Goal: Information Seeking & Learning: Learn about a topic

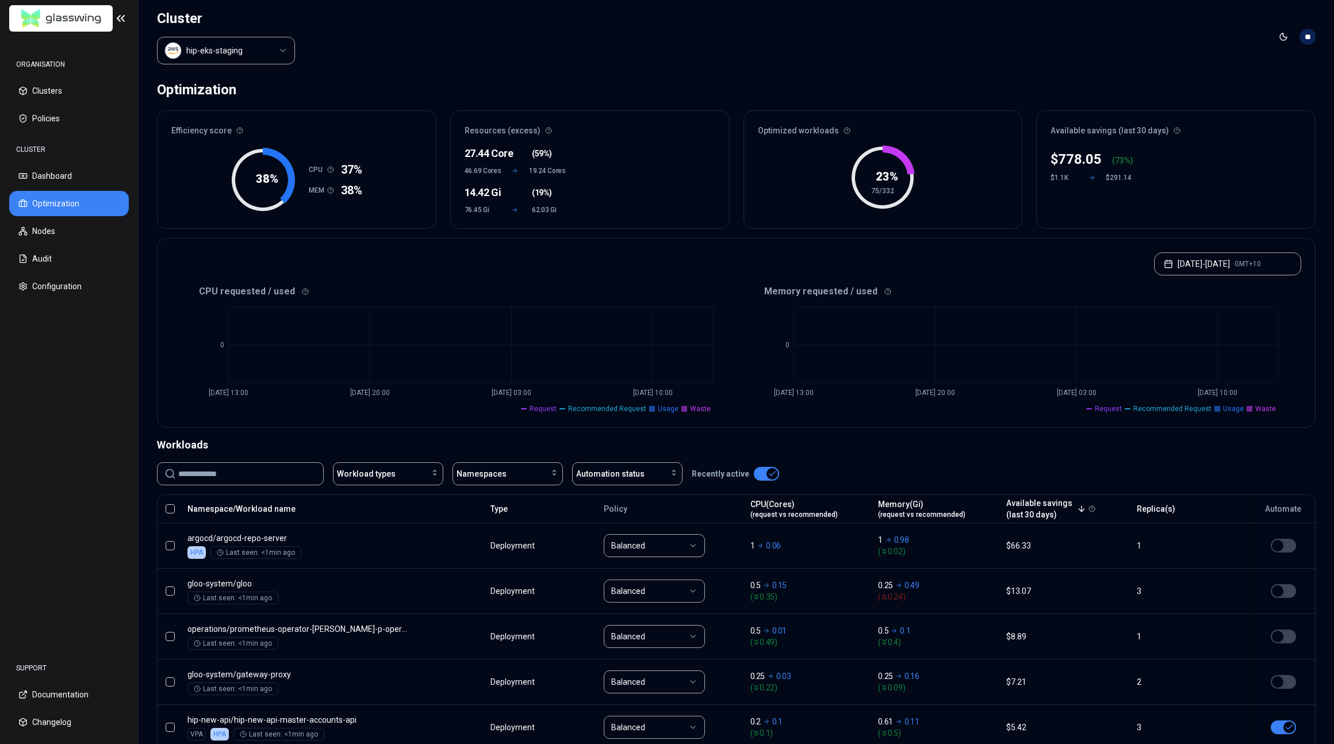
click at [235, 51] on html "ORGANISATION Clusters Policies CLUSTER Dashboard Optimization Nodes Audit Confi…" at bounding box center [667, 372] width 1334 height 744
click at [1225, 260] on button "[DATE] - [DATE] GMT+10" at bounding box center [1227, 263] width 147 height 23
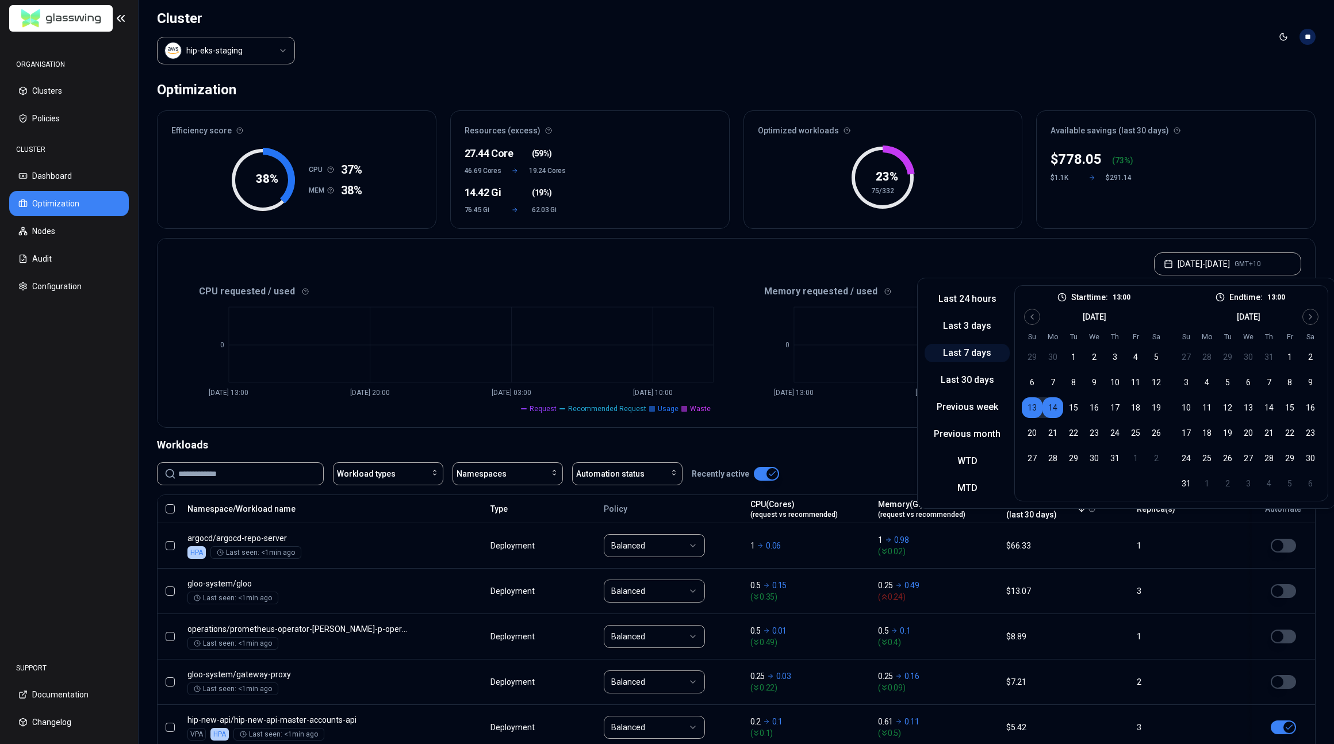
click at [970, 351] on button "Last 7 days" at bounding box center [967, 353] width 85 height 18
click at [1052, 15] on header "Cluster hip-eks-staging Toggle theme **" at bounding box center [737, 37] width 1196 height 74
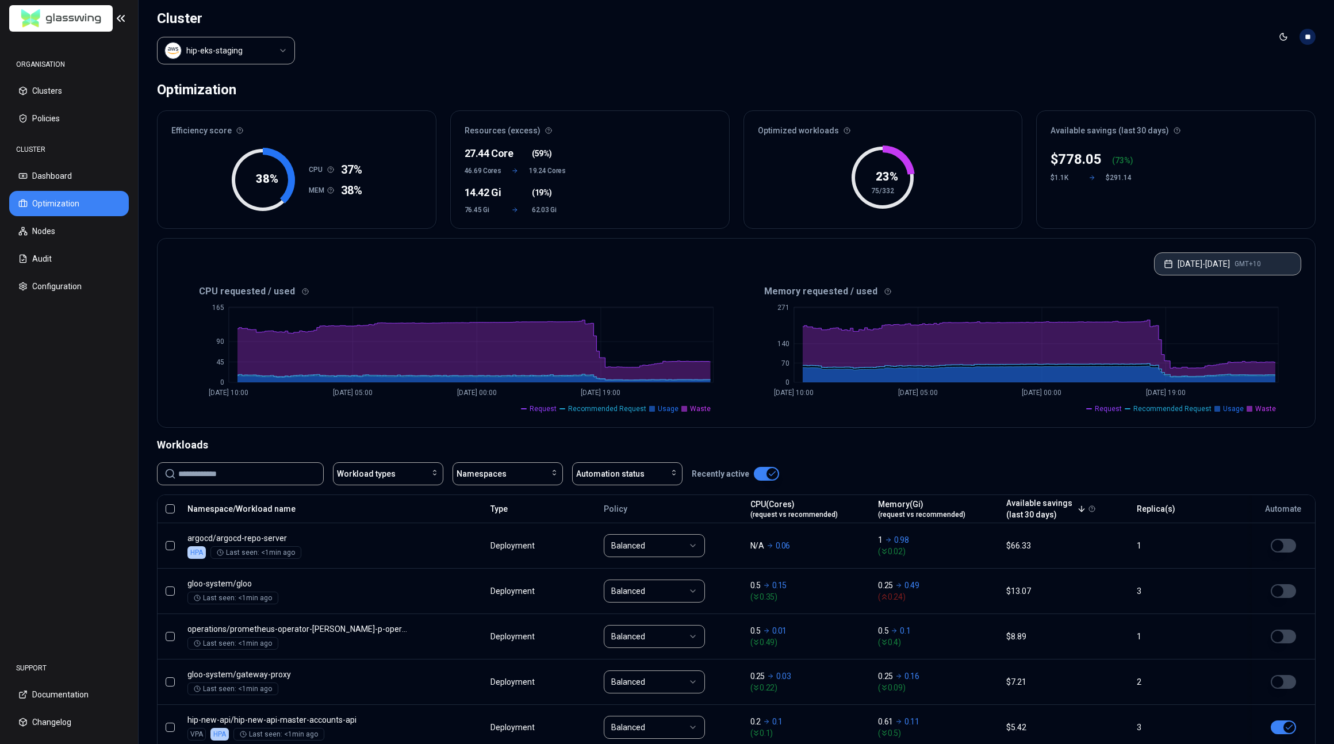
click at [1233, 266] on button "[DATE] - [DATE] GMT+10" at bounding box center [1227, 263] width 147 height 23
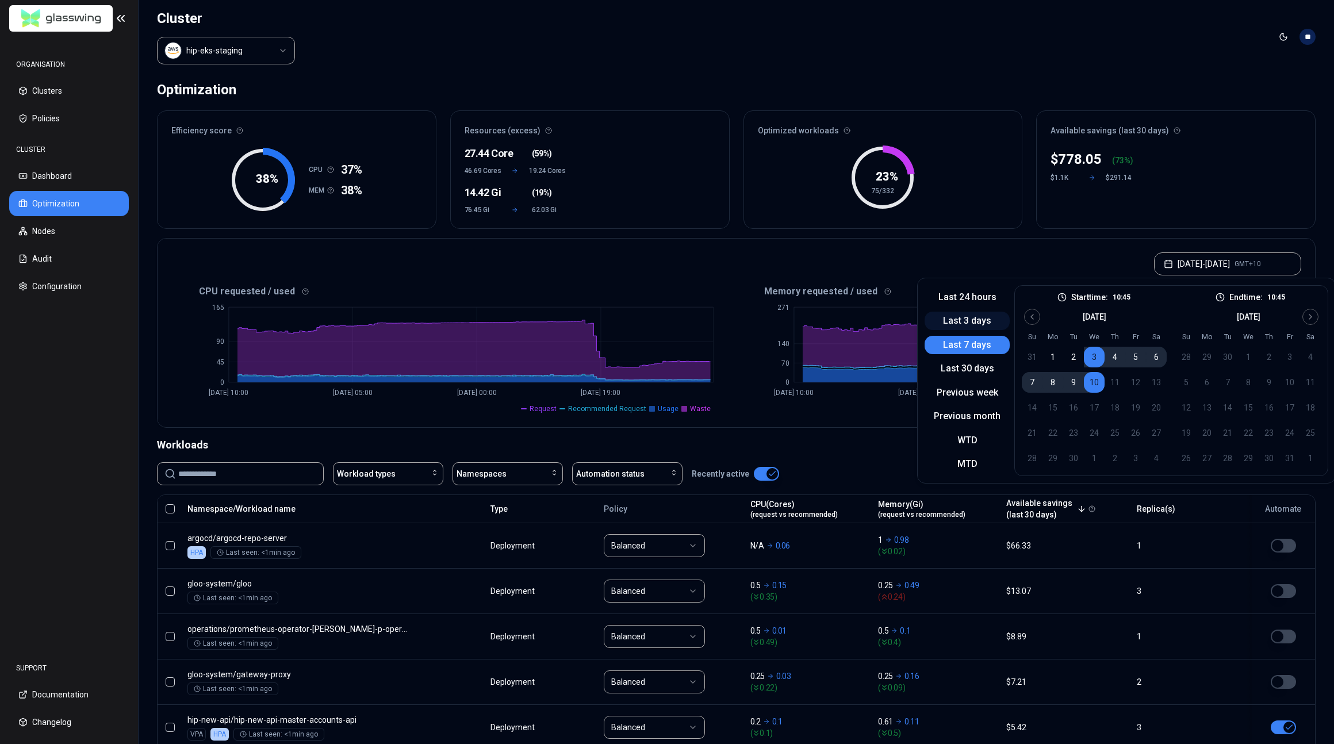
click at [988, 320] on button "Last 3 days" at bounding box center [967, 321] width 85 height 18
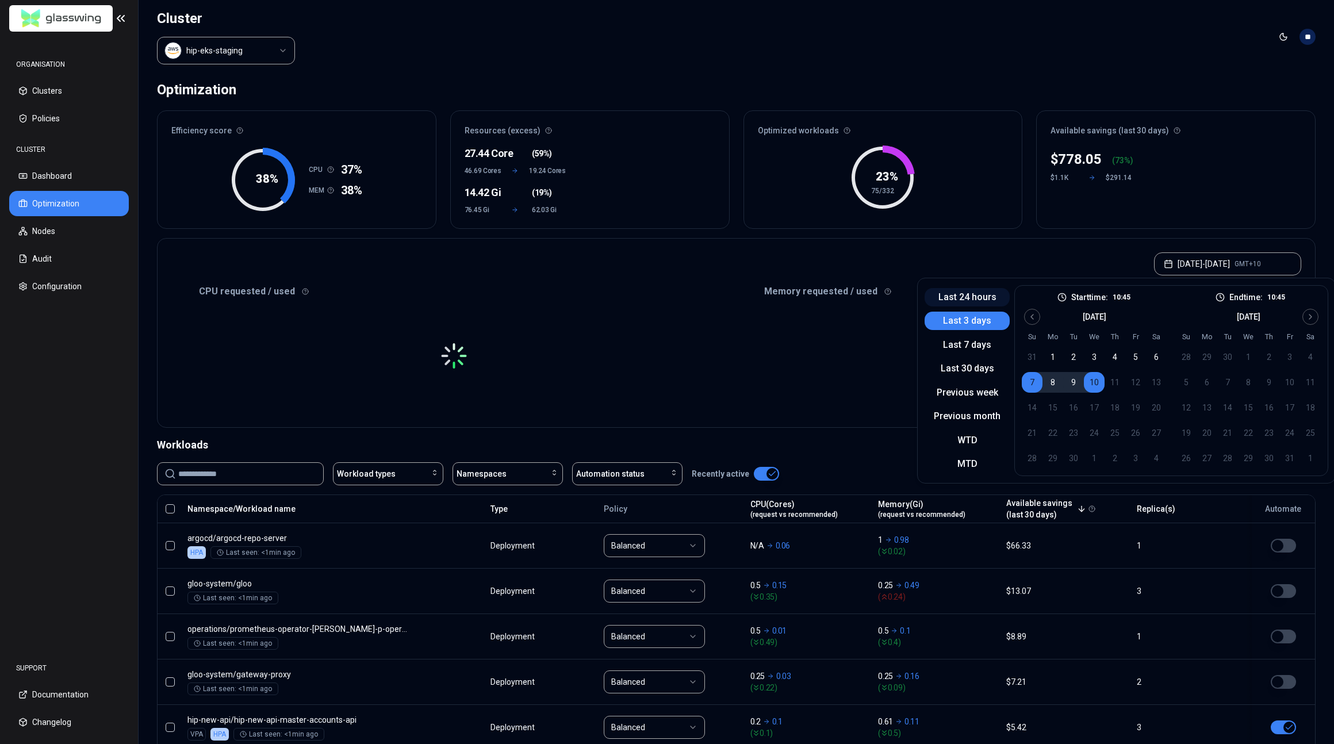
click at [980, 297] on button "Last 24 hours" at bounding box center [967, 297] width 85 height 18
click at [1144, 70] on header "Cluster hip-eks-staging Toggle theme **" at bounding box center [737, 37] width 1196 height 74
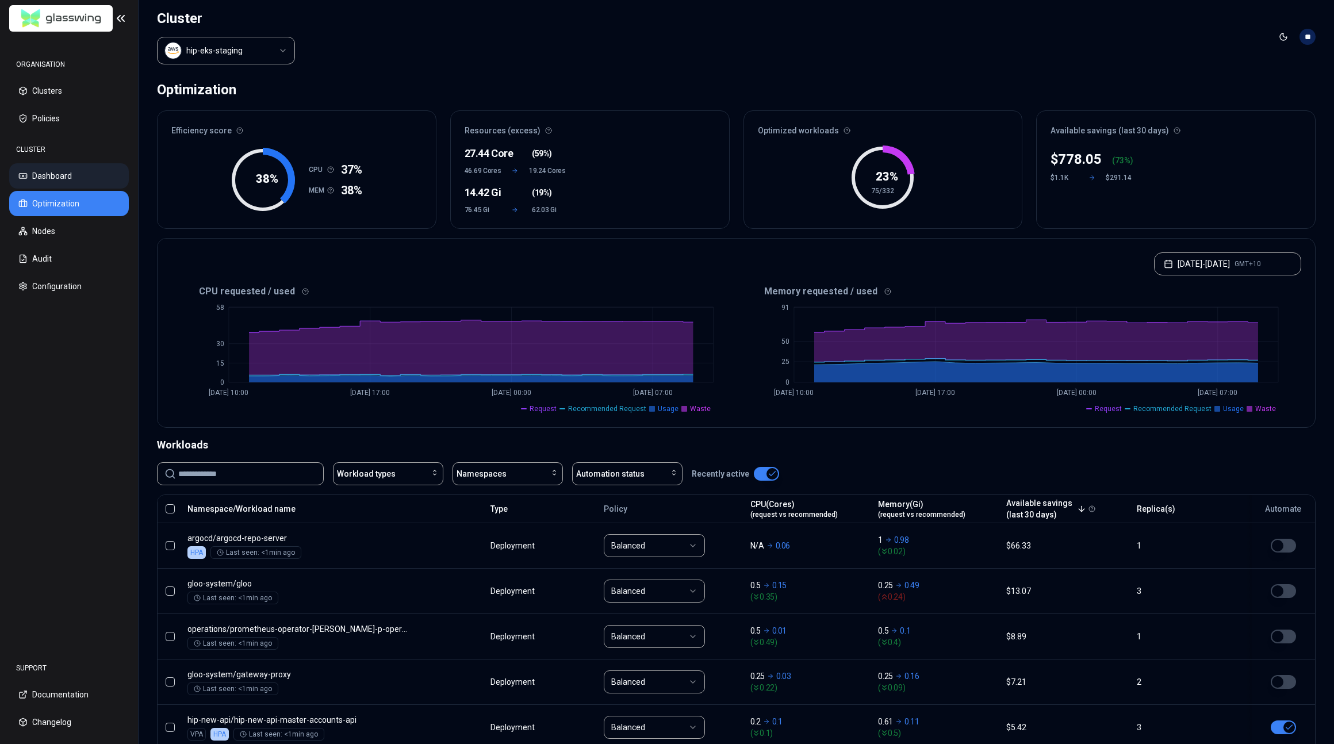
click at [80, 173] on button "Dashboard" at bounding box center [69, 175] width 120 height 25
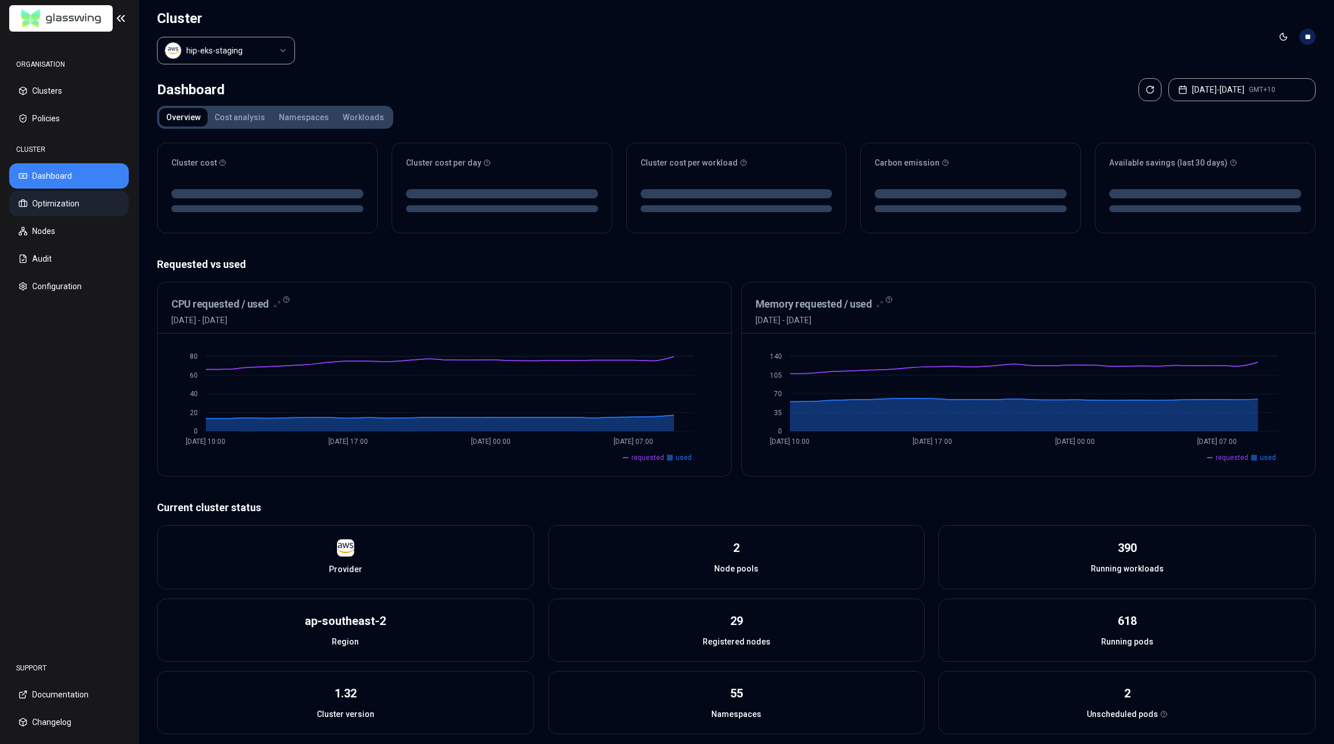
click at [62, 194] on button "Optimization" at bounding box center [69, 203] width 120 height 25
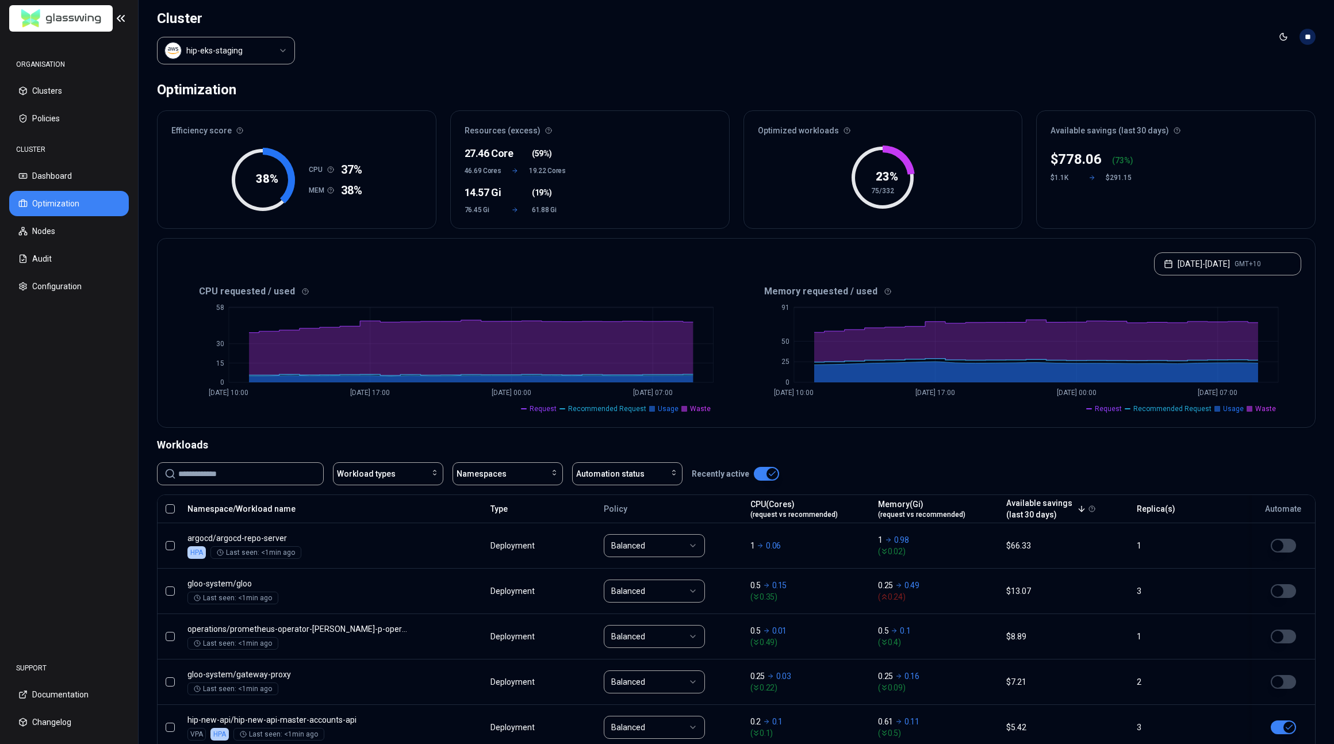
click at [888, 179] on tspan "23 %" at bounding box center [887, 177] width 22 height 14
click at [99, 172] on button "Dashboard" at bounding box center [69, 175] width 120 height 25
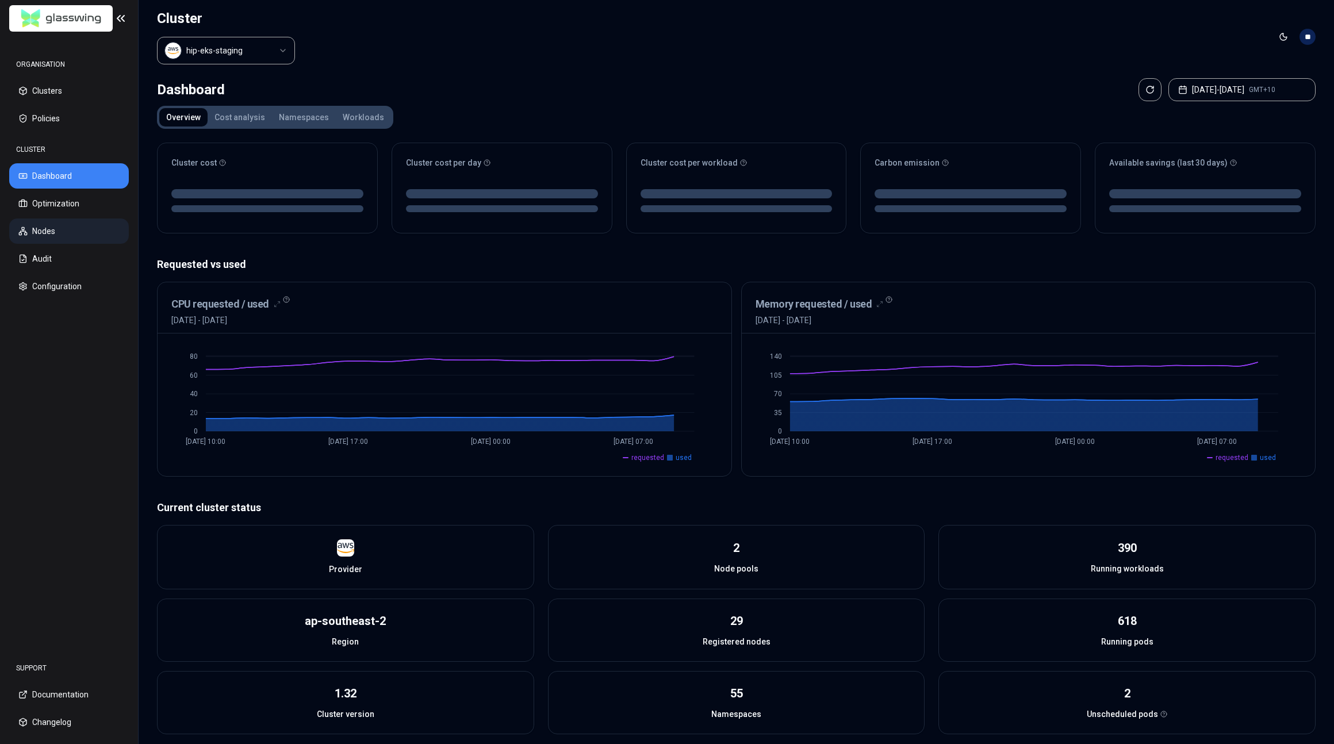
click at [69, 228] on button "Nodes" at bounding box center [69, 231] width 120 height 25
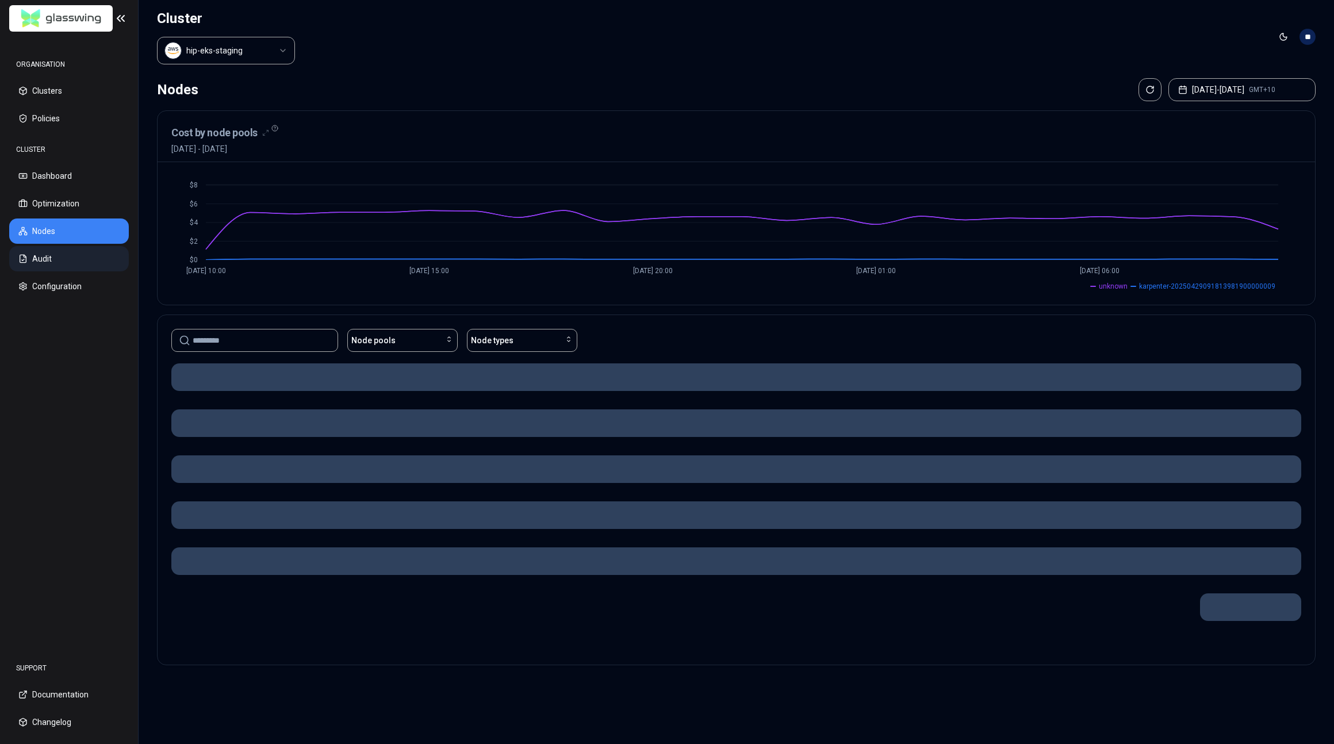
click at [70, 259] on button "Audit" at bounding box center [69, 258] width 120 height 25
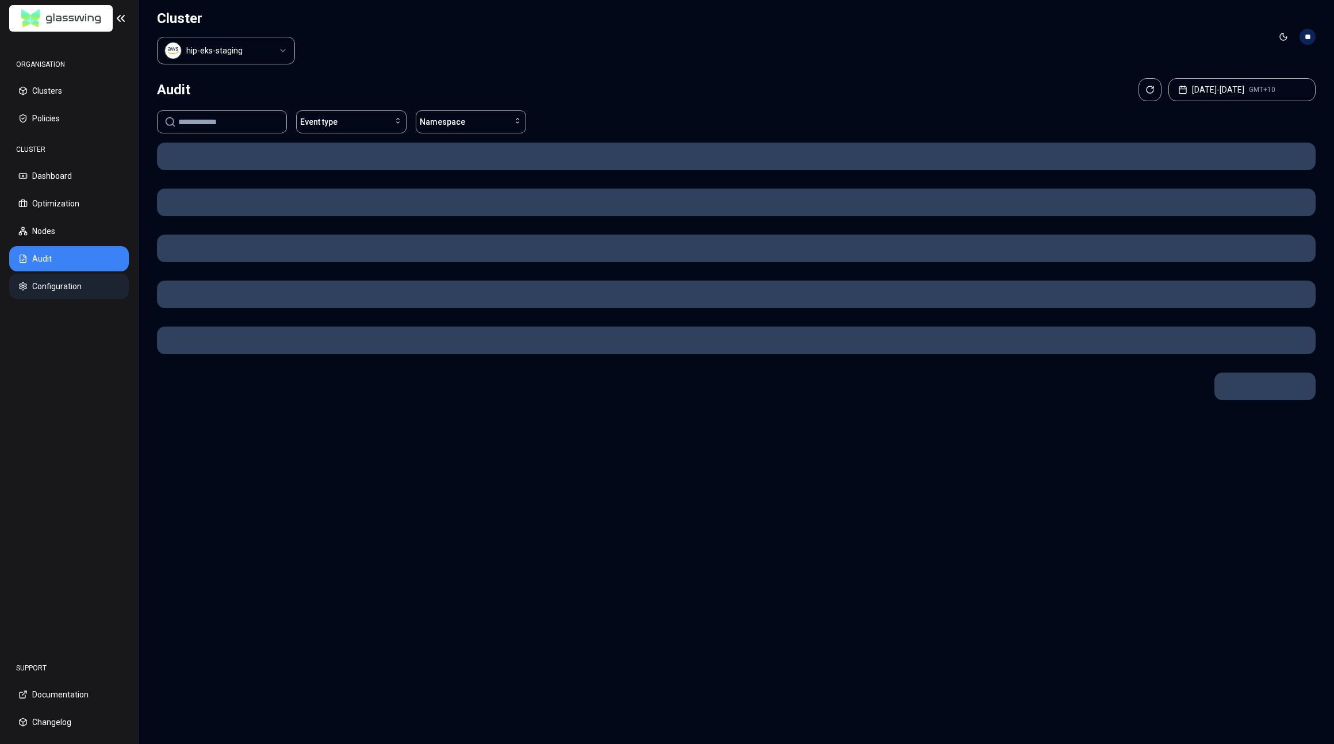
click at [62, 288] on button "Configuration" at bounding box center [69, 286] width 120 height 25
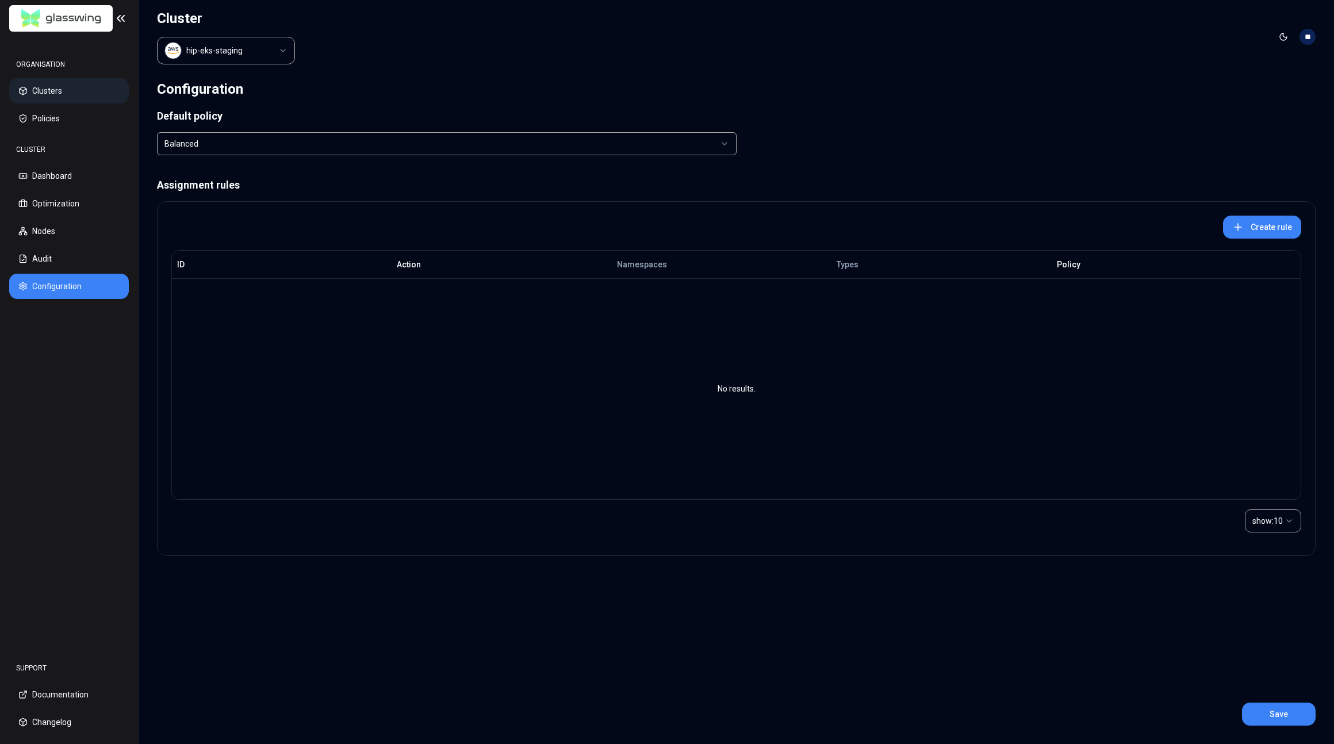
click at [68, 83] on button "Clusters" at bounding box center [69, 90] width 120 height 25
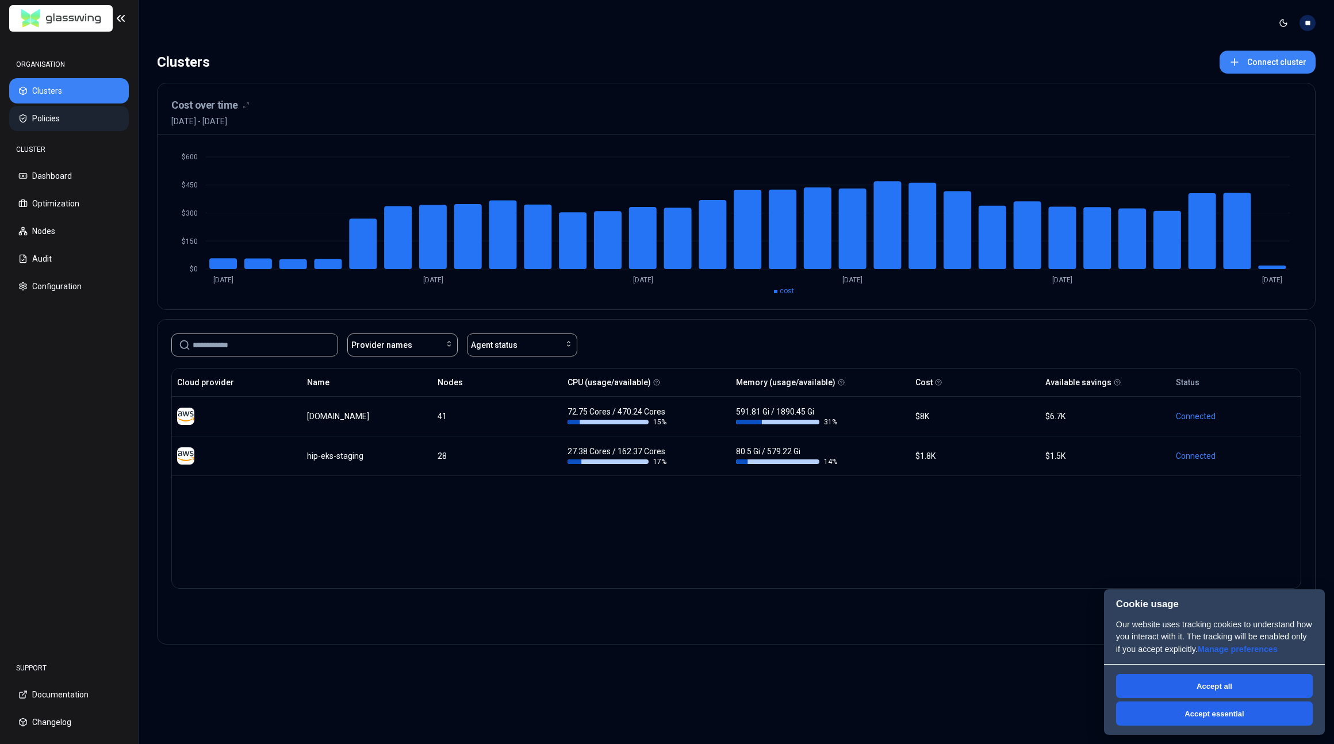
click at [66, 125] on button "Policies" at bounding box center [69, 118] width 120 height 25
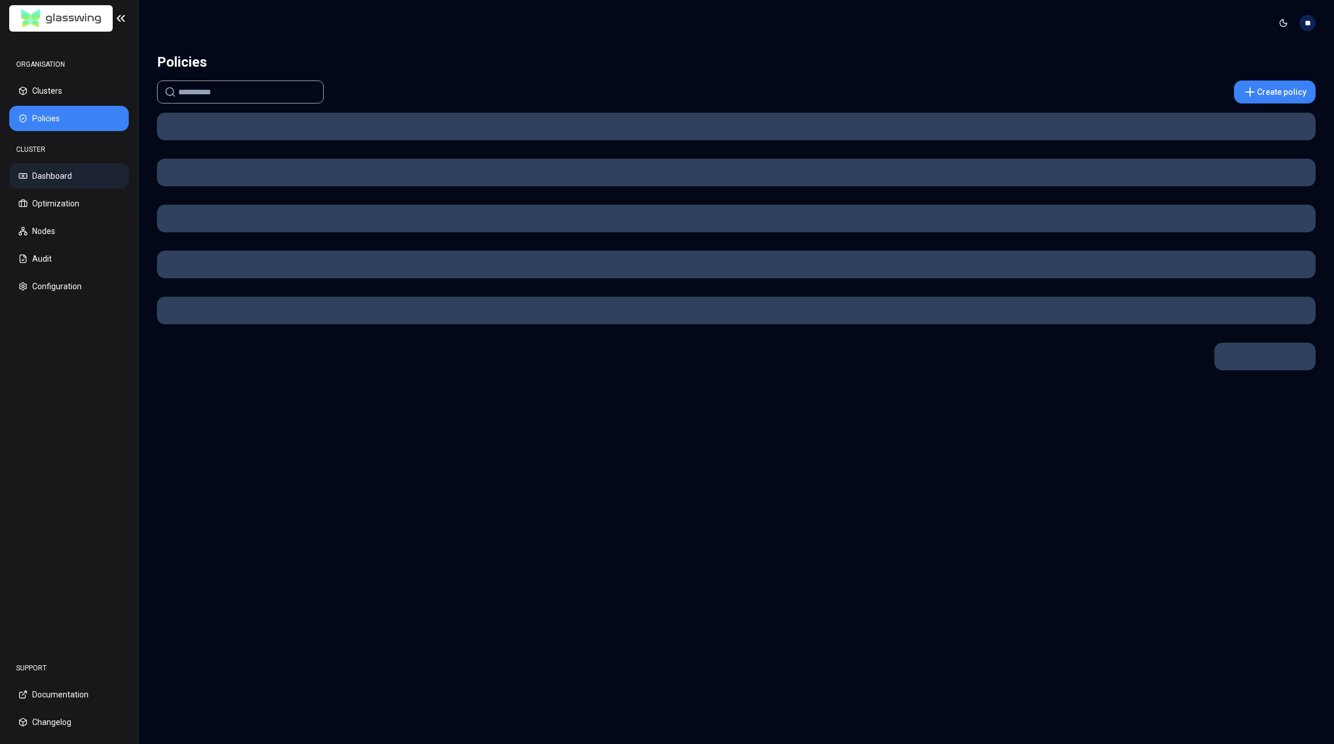
click at [74, 180] on button "Dashboard" at bounding box center [69, 175] width 120 height 25
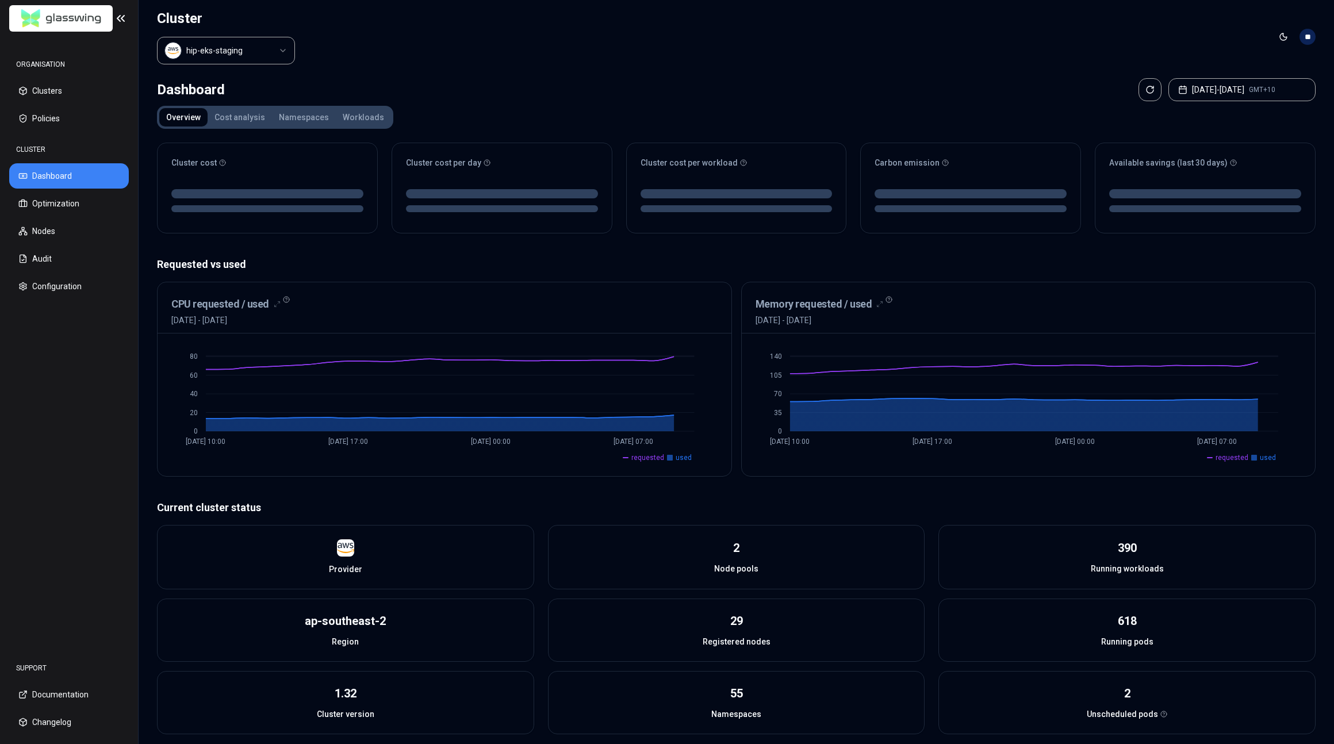
click at [250, 118] on button "Cost analysis" at bounding box center [240, 117] width 64 height 18
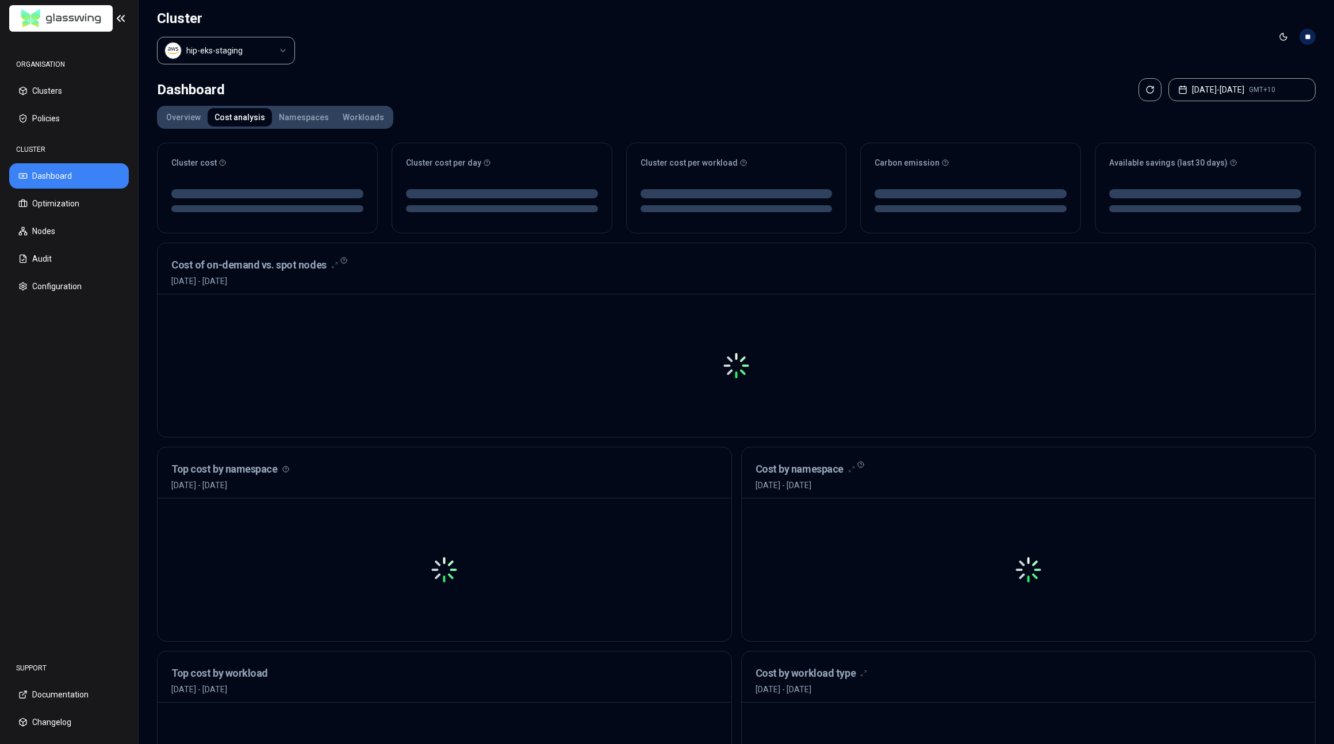
click at [294, 116] on button "Namespaces" at bounding box center [304, 117] width 64 height 18
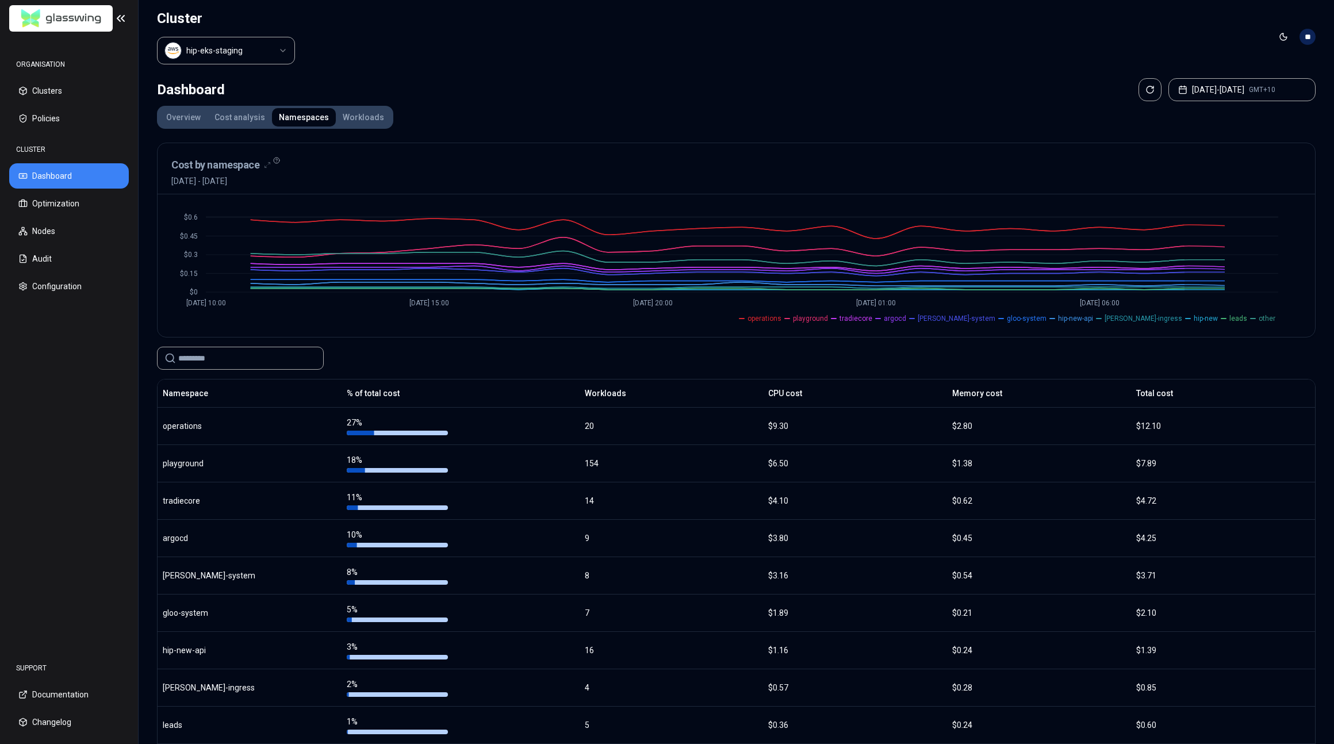
click at [362, 112] on button "Workloads" at bounding box center [363, 117] width 55 height 18
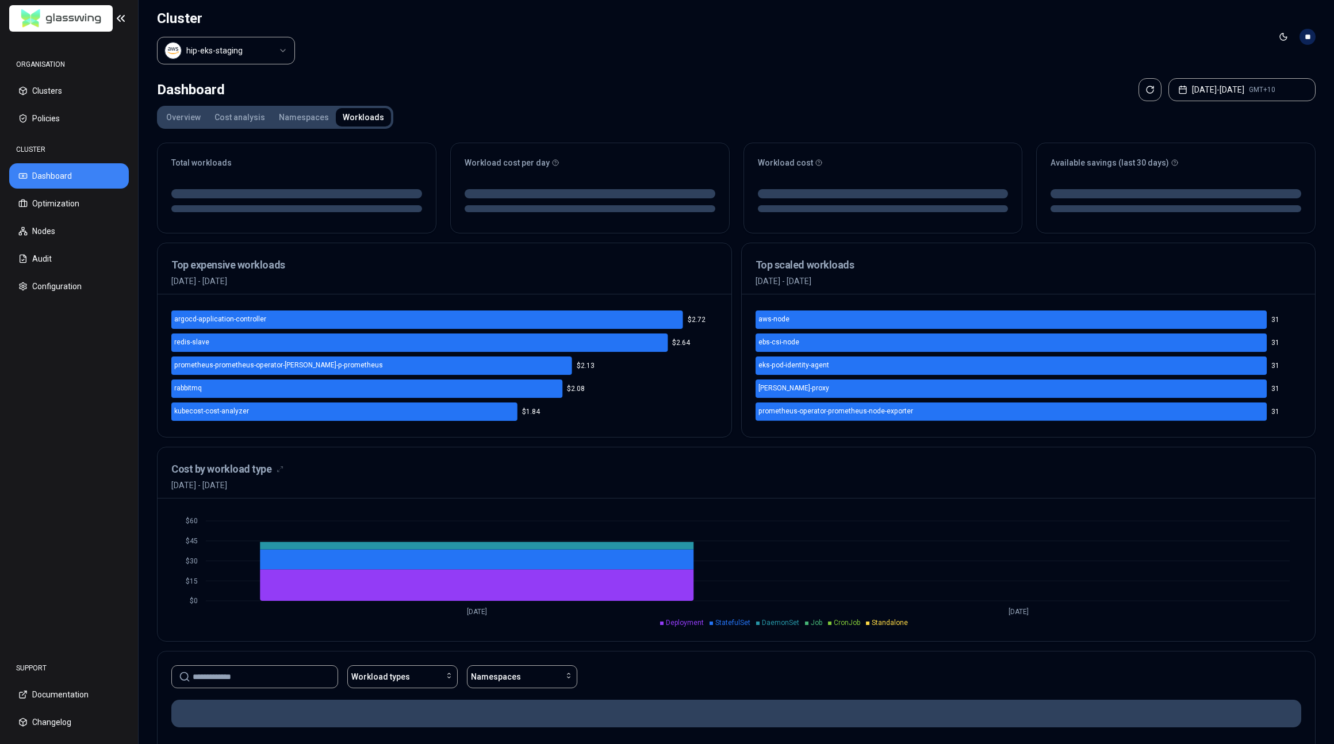
click at [306, 116] on button "Namespaces" at bounding box center [304, 117] width 64 height 18
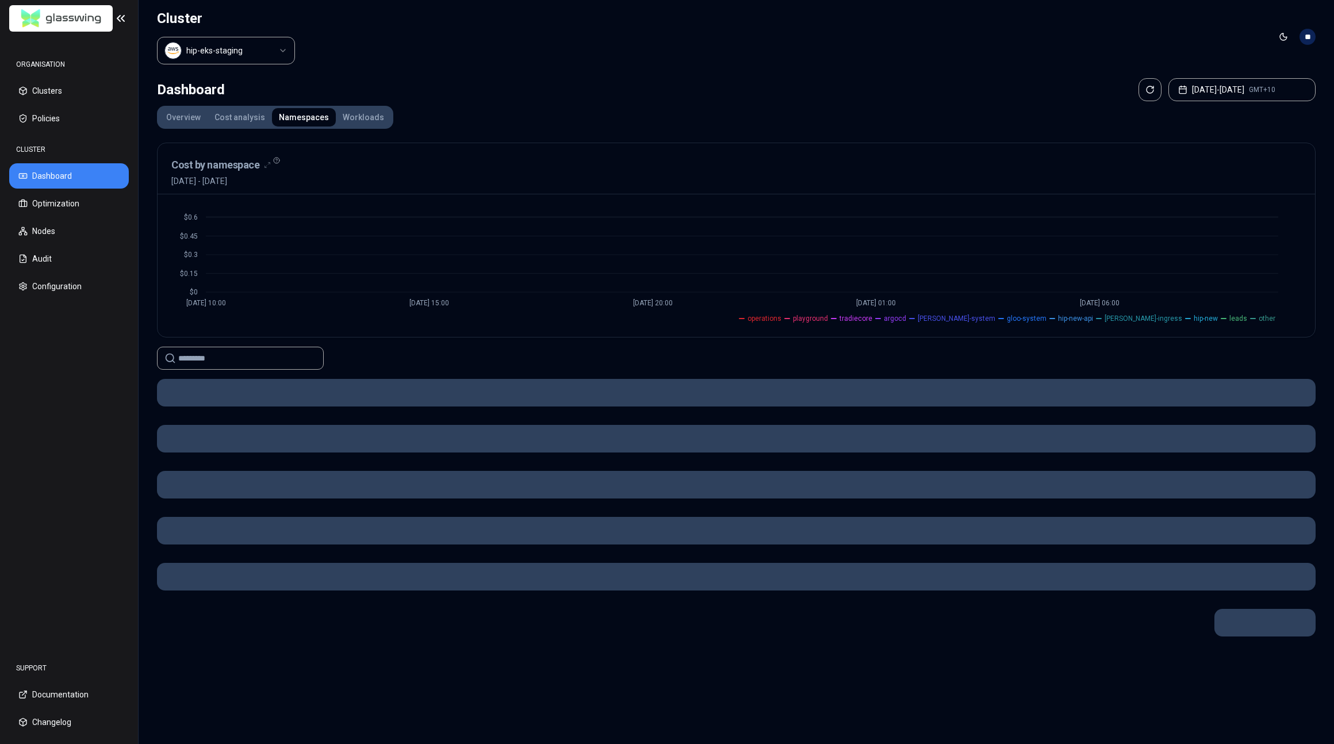
click at [225, 122] on button "Cost analysis" at bounding box center [240, 117] width 64 height 18
